Goal: Task Accomplishment & Management: Use online tool/utility

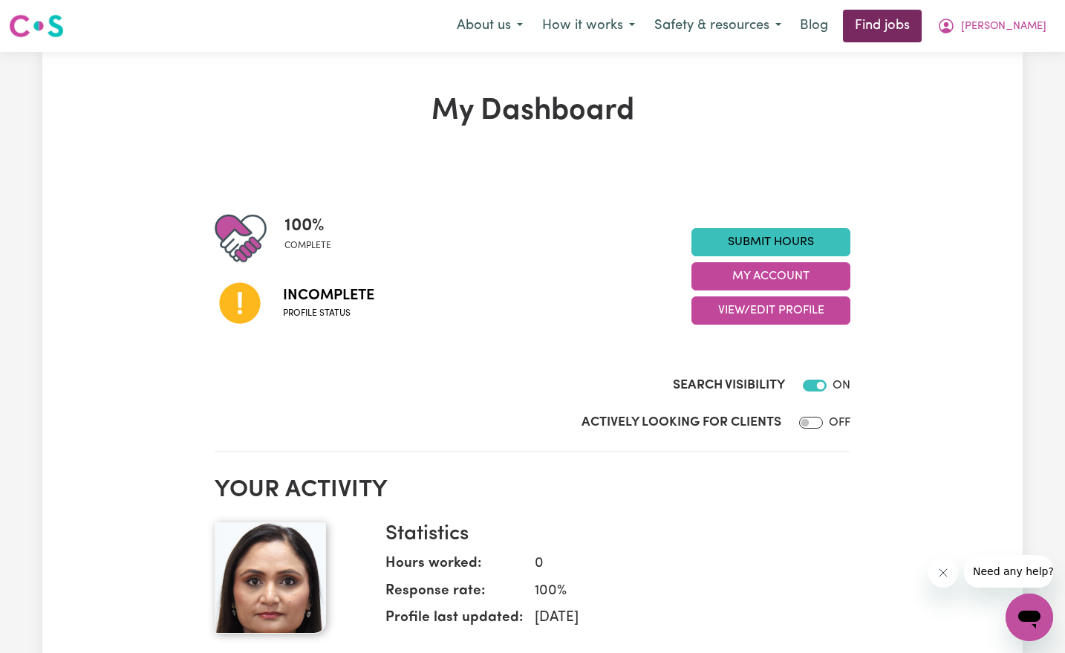
click at [922, 21] on link "Find jobs" at bounding box center [882, 26] width 79 height 33
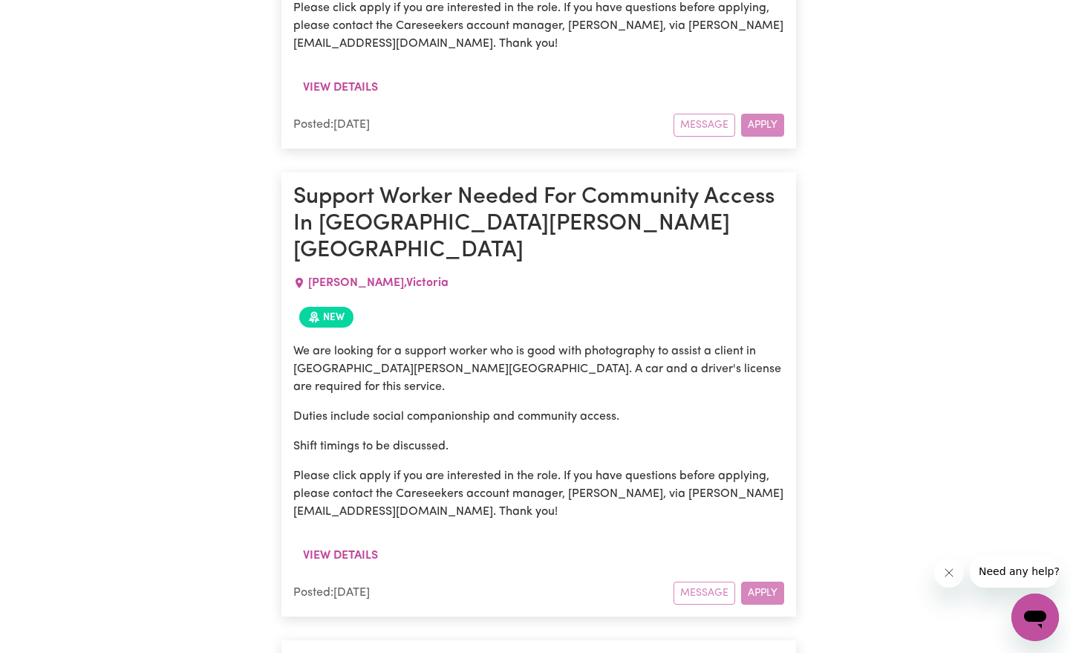
scroll to position [2737, 0]
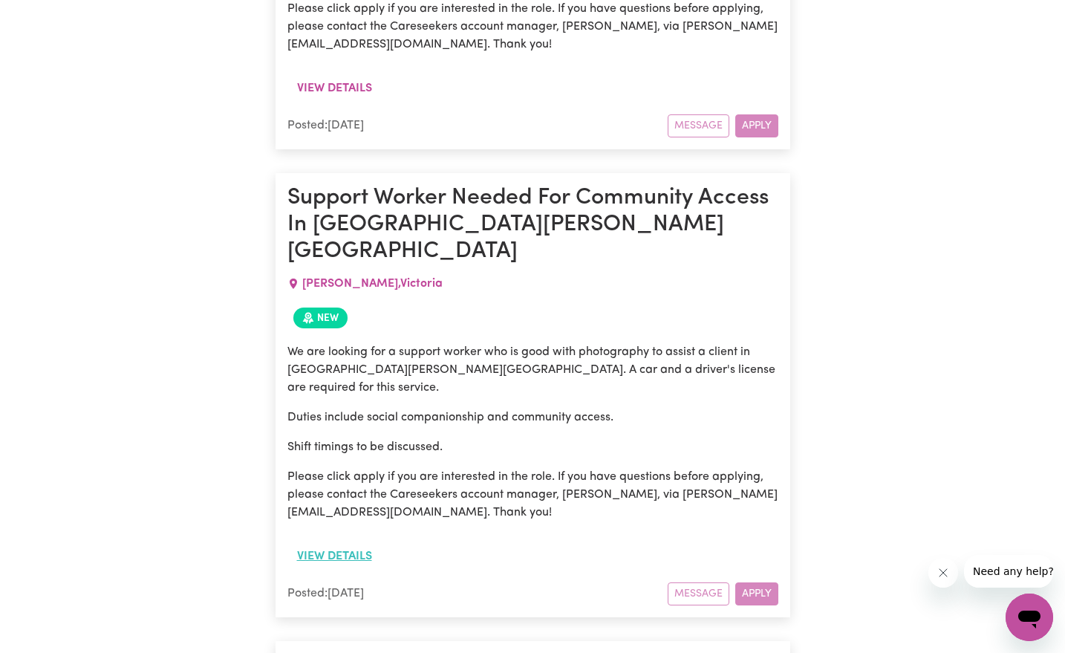
click at [353, 542] on button "View details" at bounding box center [334, 556] width 94 height 28
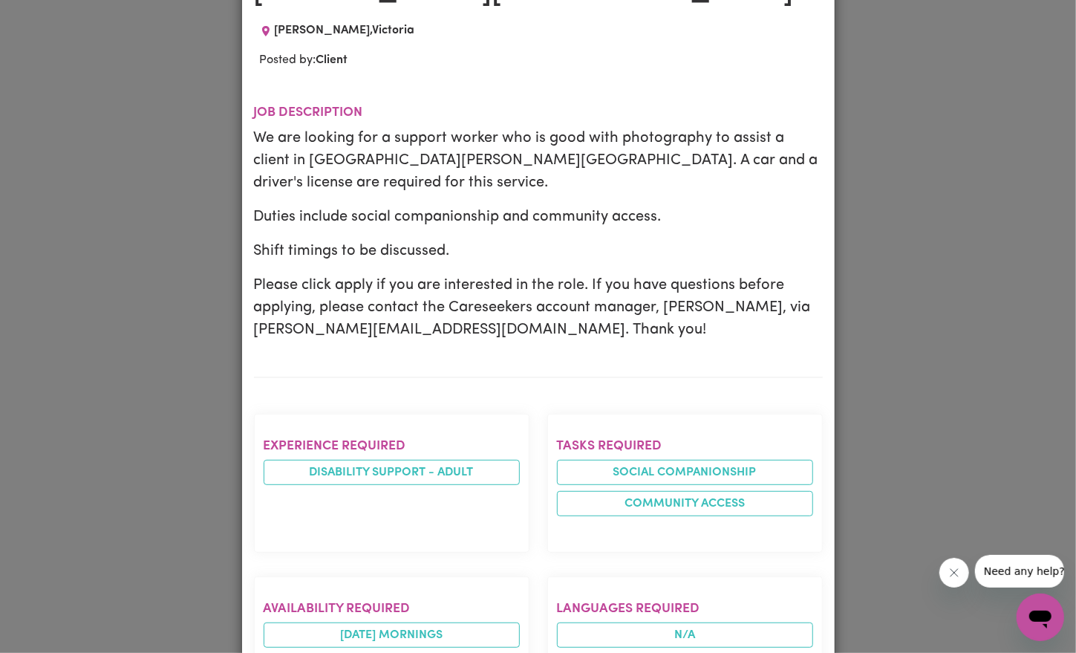
scroll to position [4, 0]
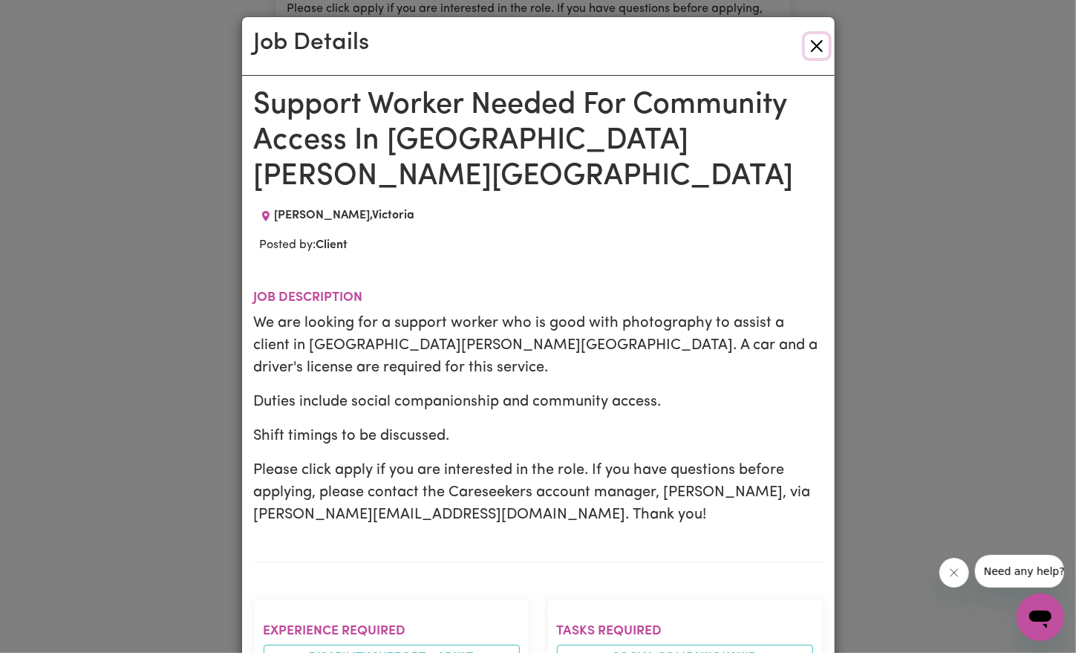
click at [815, 46] on button "Close" at bounding box center [817, 46] width 24 height 24
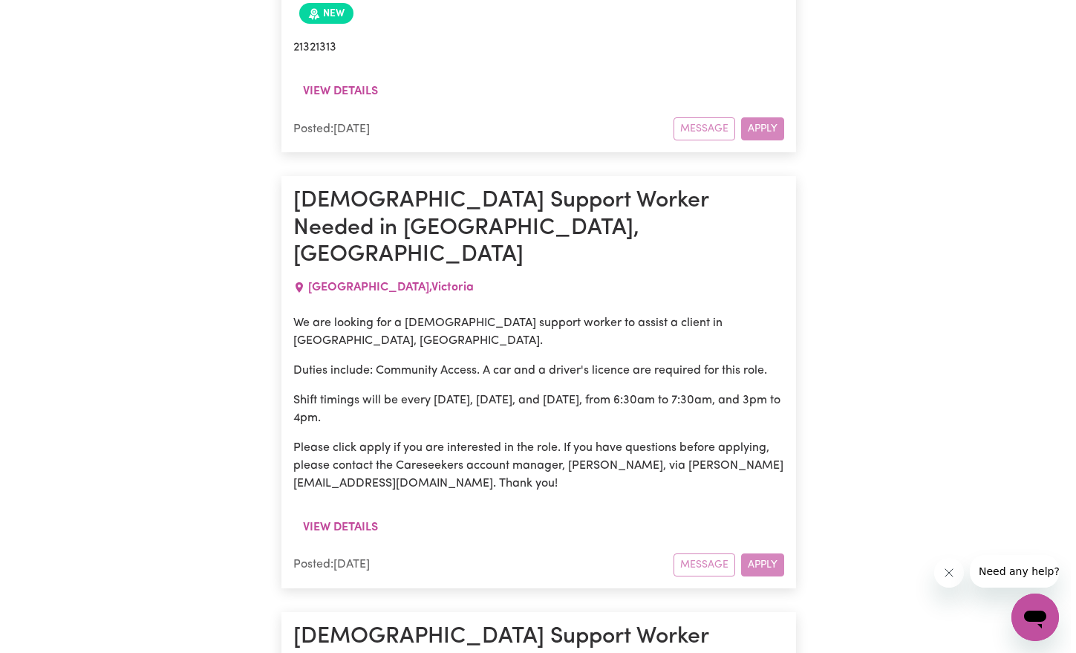
scroll to position [10708, 0]
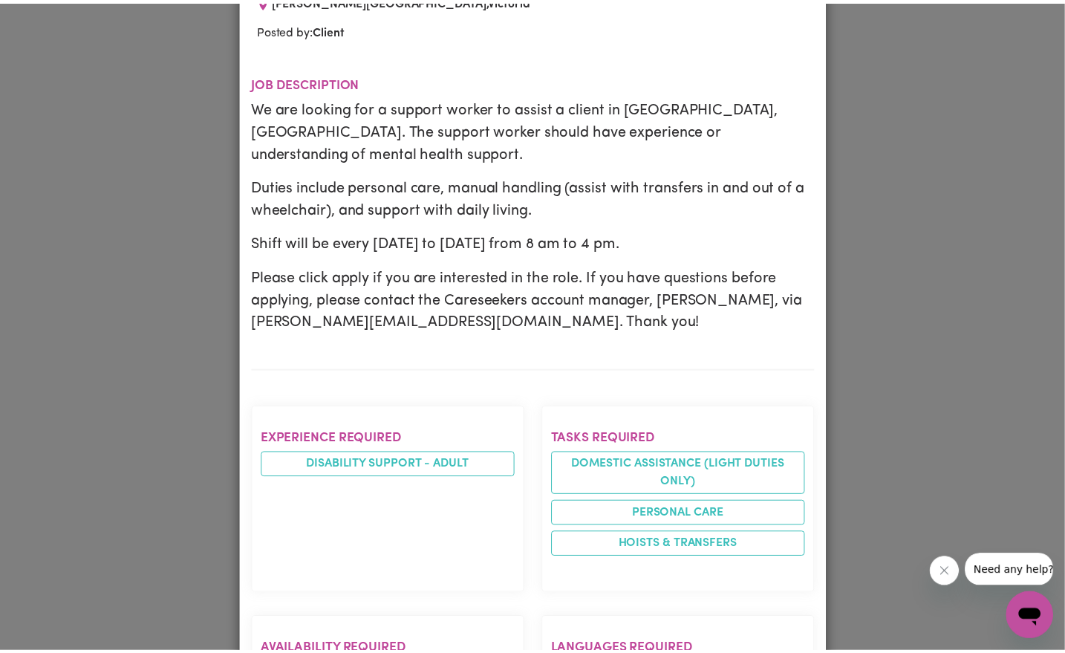
scroll to position [0, 0]
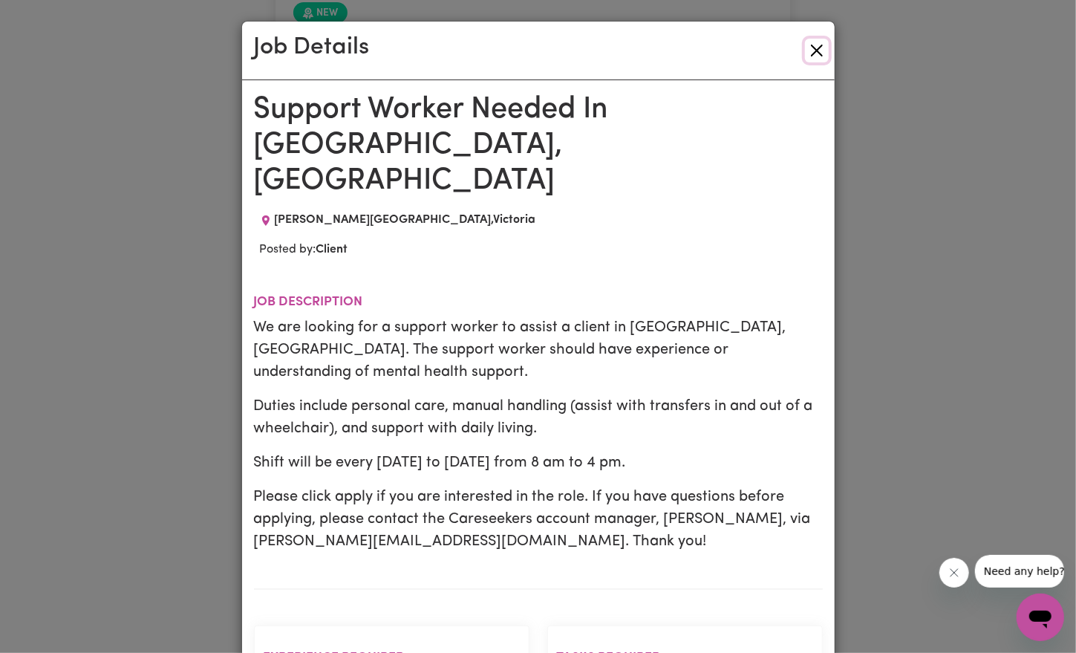
click at [820, 45] on button "Close" at bounding box center [817, 51] width 24 height 24
